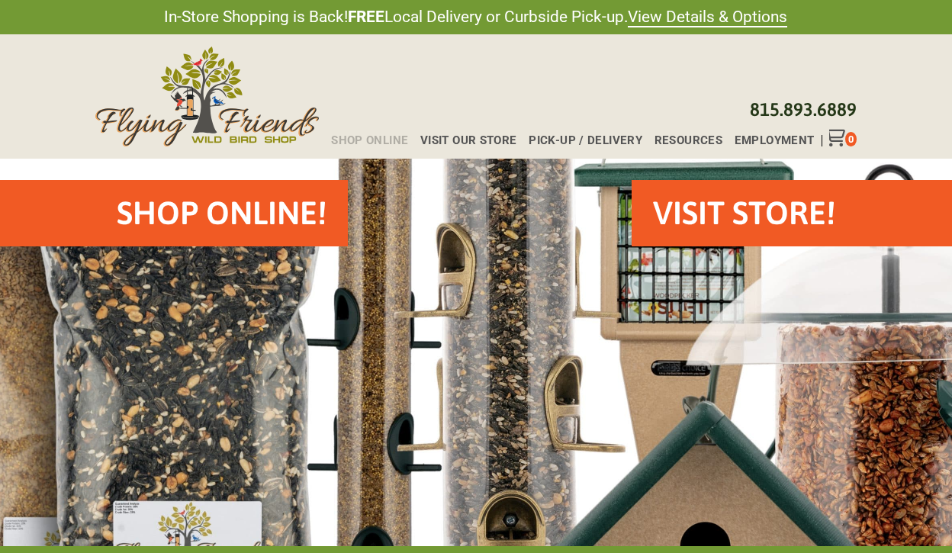
click at [390, 140] on span "Shop Online" at bounding box center [369, 140] width 77 height 11
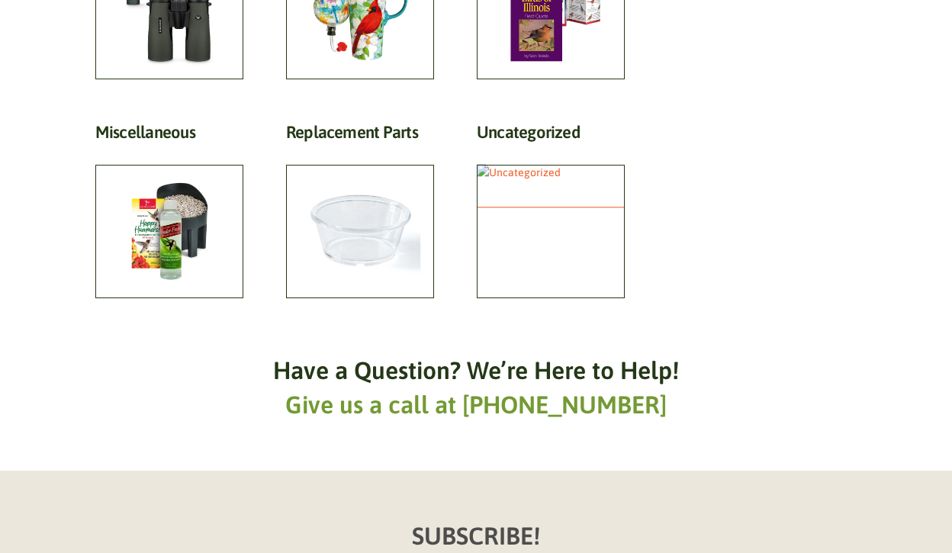
scroll to position [1025, 0]
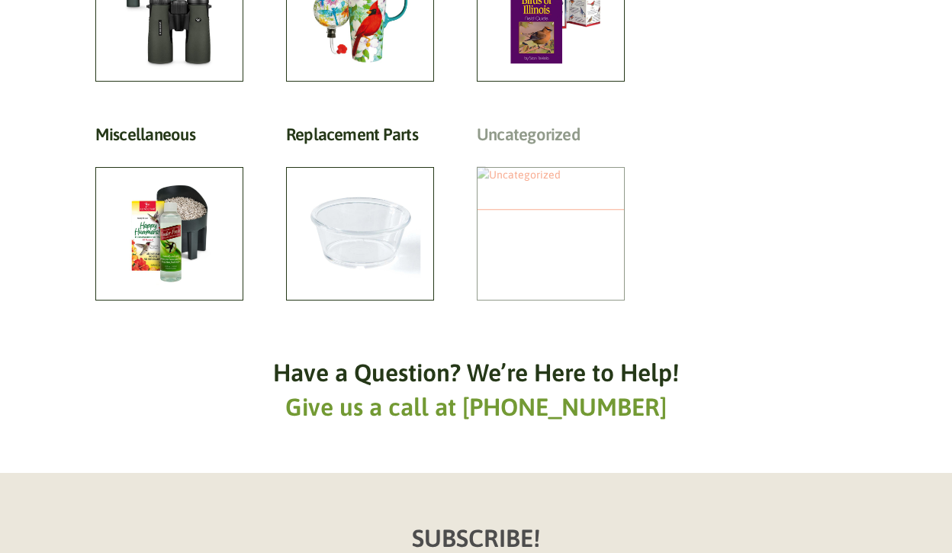
click at [538, 153] on h2 "Uncategorized (10)" at bounding box center [551, 138] width 148 height 28
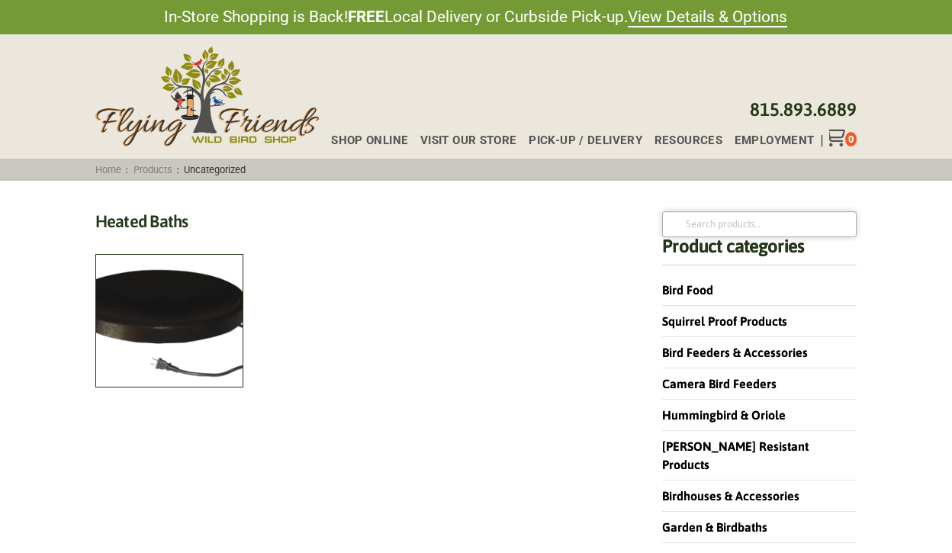
click at [716, 227] on input "Search for:" at bounding box center [759, 224] width 195 height 26
type input "hummingbird mat"
click button "Search" at bounding box center [0, 0] width 0 height 0
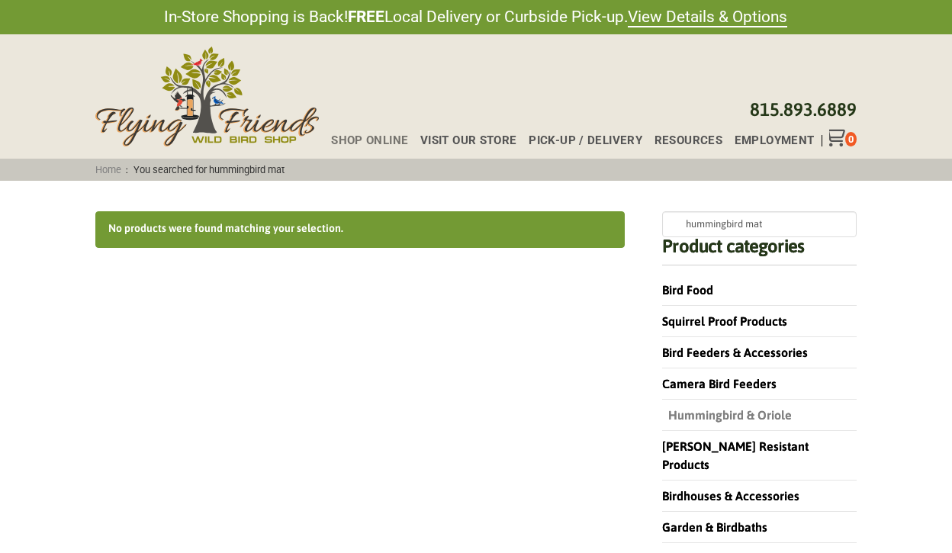
click at [754, 415] on link "Hummingbird & Oriole" at bounding box center [727, 415] width 130 height 14
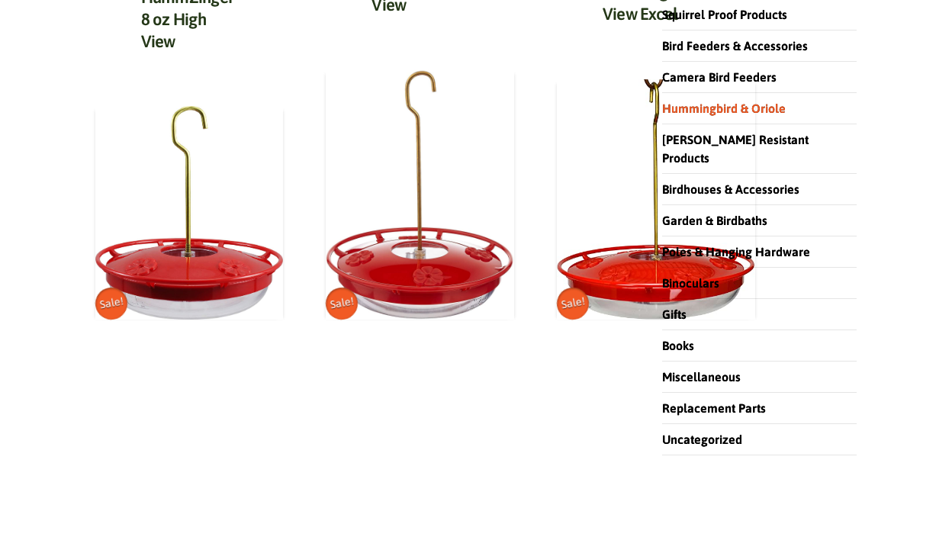
scroll to position [308, 0]
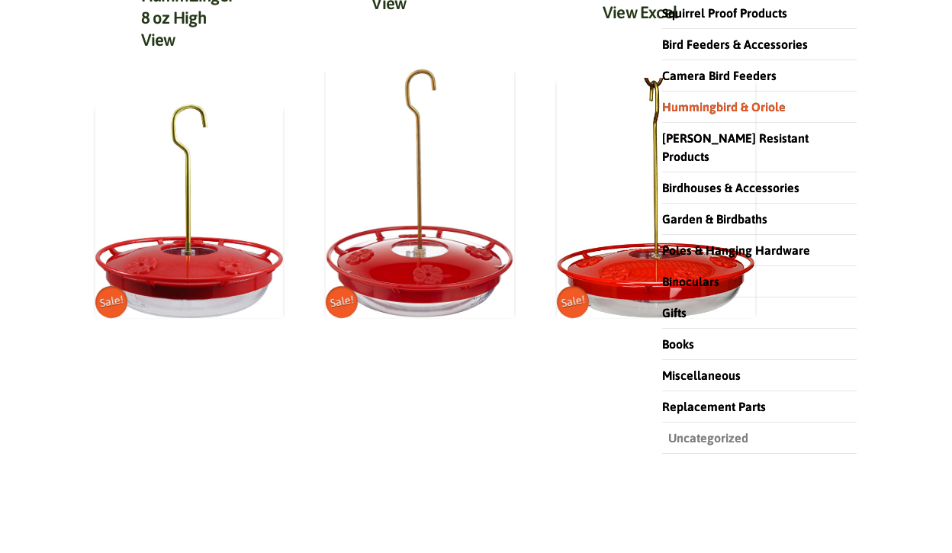
click at [728, 431] on link "Uncategorized" at bounding box center [705, 438] width 86 height 14
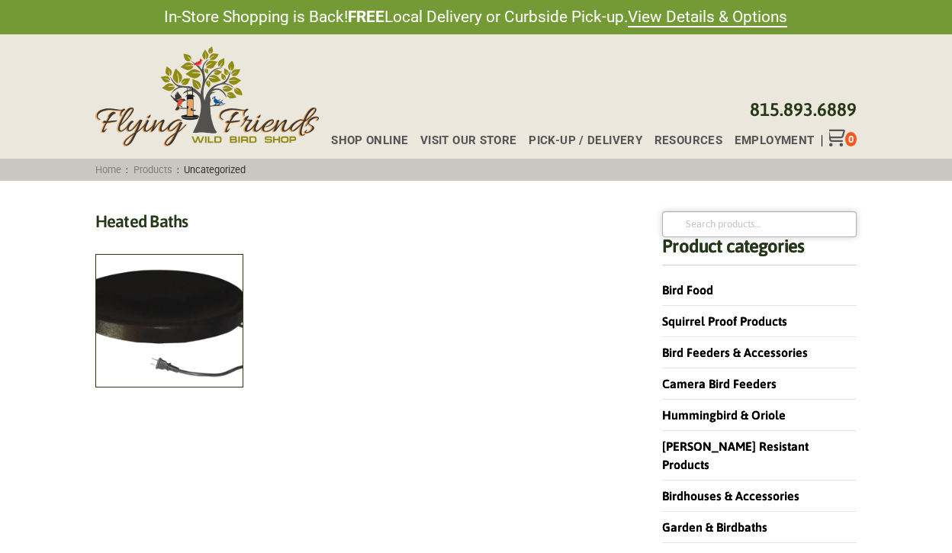
click at [710, 224] on input "Search for:" at bounding box center [759, 224] width 195 height 26
type input "door [PERSON_NAME]"
click button "Search" at bounding box center [0, 0] width 0 height 0
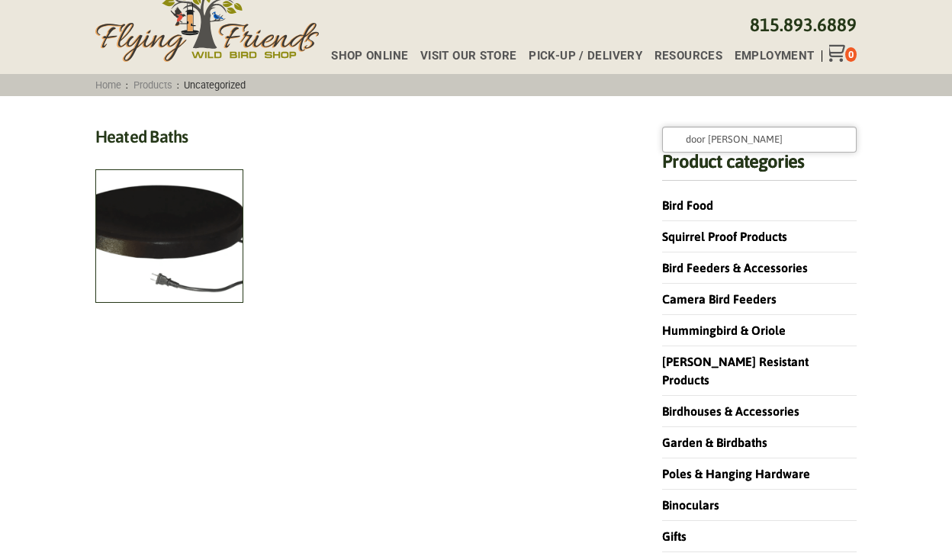
scroll to position [78, 0]
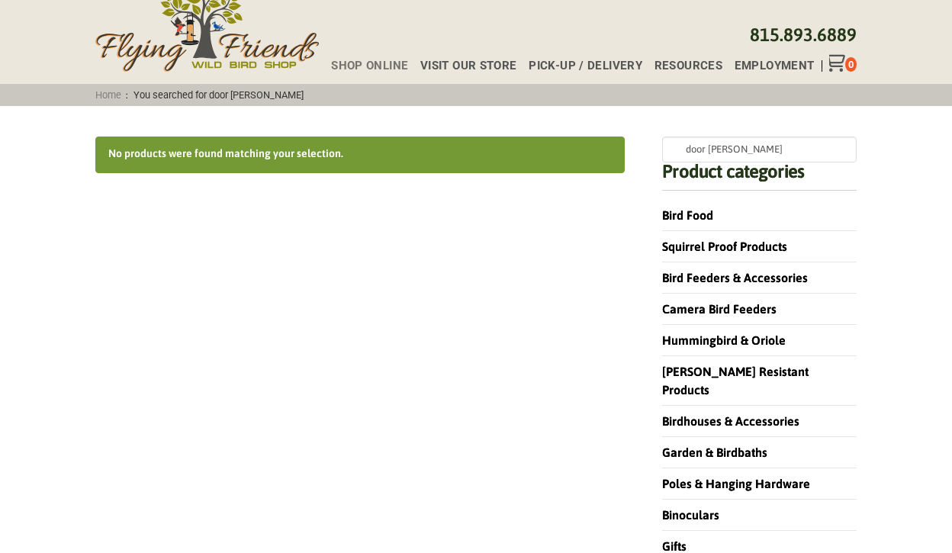
scroll to position [74, 0]
